Goal: Information Seeking & Learning: Learn about a topic

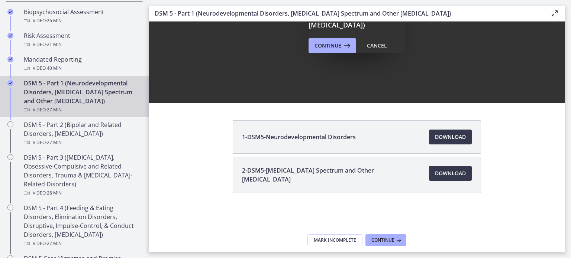
scroll to position [289, 0]
click at [453, 136] on span "Download Opens in a new window" at bounding box center [450, 137] width 31 height 9
click at [440, 172] on span "Download Opens in a new window" at bounding box center [450, 173] width 31 height 9
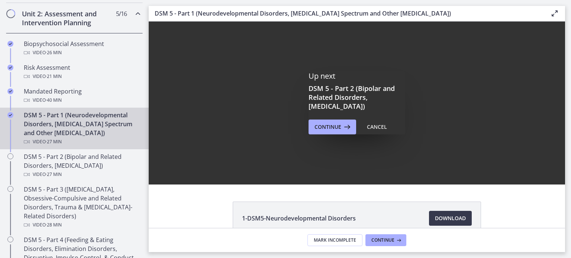
scroll to position [0, 0]
click at [62, 131] on div "DSM 5 - Part 1 (Neurodevelopmental Disorders, [MEDICAL_DATA] Spectrum and Other…" at bounding box center [82, 129] width 116 height 36
click at [376, 122] on button "Cancel" at bounding box center [377, 127] width 32 height 15
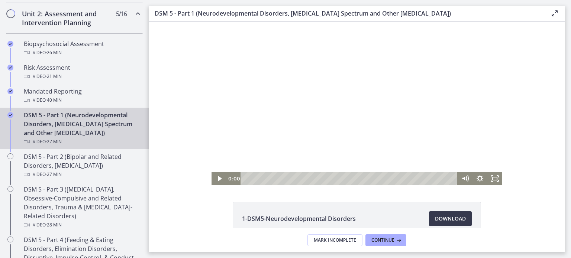
drag, startPoint x: 275, startPoint y: 180, endPoint x: 205, endPoint y: 177, distance: 69.6
click at [206, 177] on div "Click for sound @keyframes VOLUME_SMALL_WAVE_FLASH { 0% { opacity: 0; } 33% { o…" at bounding box center [357, 104] width 417 height 164
click at [213, 179] on icon "Play Video" at bounding box center [220, 178] width 18 height 15
click at [493, 180] on rect "Fullscreen" at bounding box center [495, 178] width 4 height 3
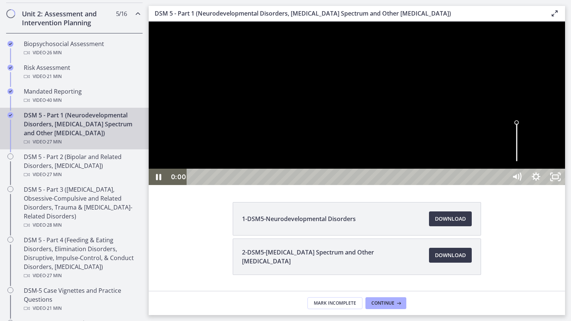
drag, startPoint x: 199, startPoint y: 335, endPoint x: 177, endPoint y: 334, distance: 21.6
click at [181, 185] on div "0:00 0:00" at bounding box center [337, 177] width 339 height 16
drag, startPoint x: 195, startPoint y: 335, endPoint x: 171, endPoint y: 334, distance: 24.2
click at [171, 185] on div "0:00 0:00" at bounding box center [337, 177] width 339 height 16
click at [565, 185] on div at bounding box center [357, 104] width 417 height 164
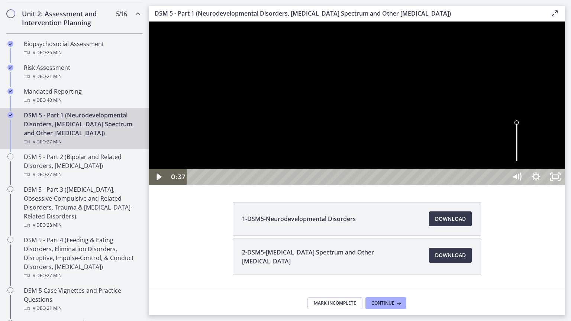
click at [565, 185] on div at bounding box center [357, 104] width 417 height 164
drag, startPoint x: 671, startPoint y: 283, endPoint x: 672, endPoint y: 291, distance: 8.3
click at [520, 137] on div "Volume" at bounding box center [517, 133] width 7 height 7
click at [520, 135] on div "Volume" at bounding box center [517, 131] width 7 height 7
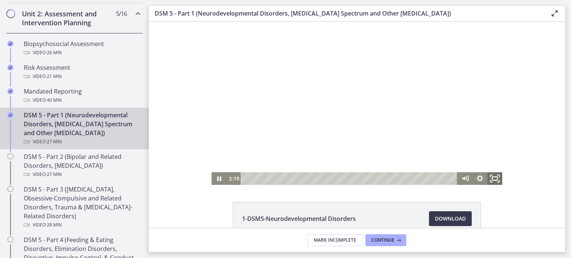
click at [492, 180] on icon "Fullscreen" at bounding box center [495, 178] width 18 height 15
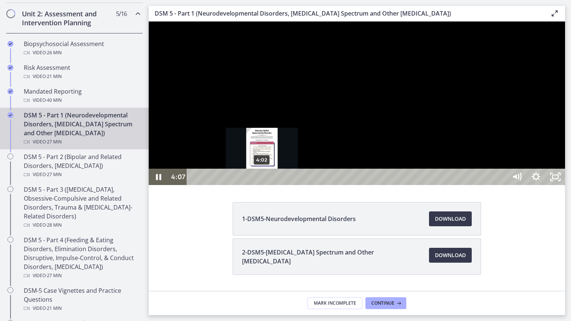
click at [262, 180] on div "Playbar" at bounding box center [263, 177] width 6 height 6
click at [260, 185] on div "3:53" at bounding box center [348, 177] width 309 height 16
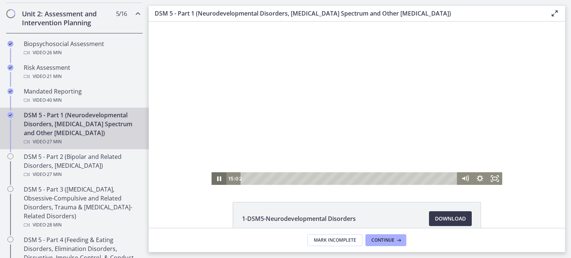
click at [217, 178] on icon "Pause" at bounding box center [219, 179] width 4 height 5
